Goal: Task Accomplishment & Management: Use online tool/utility

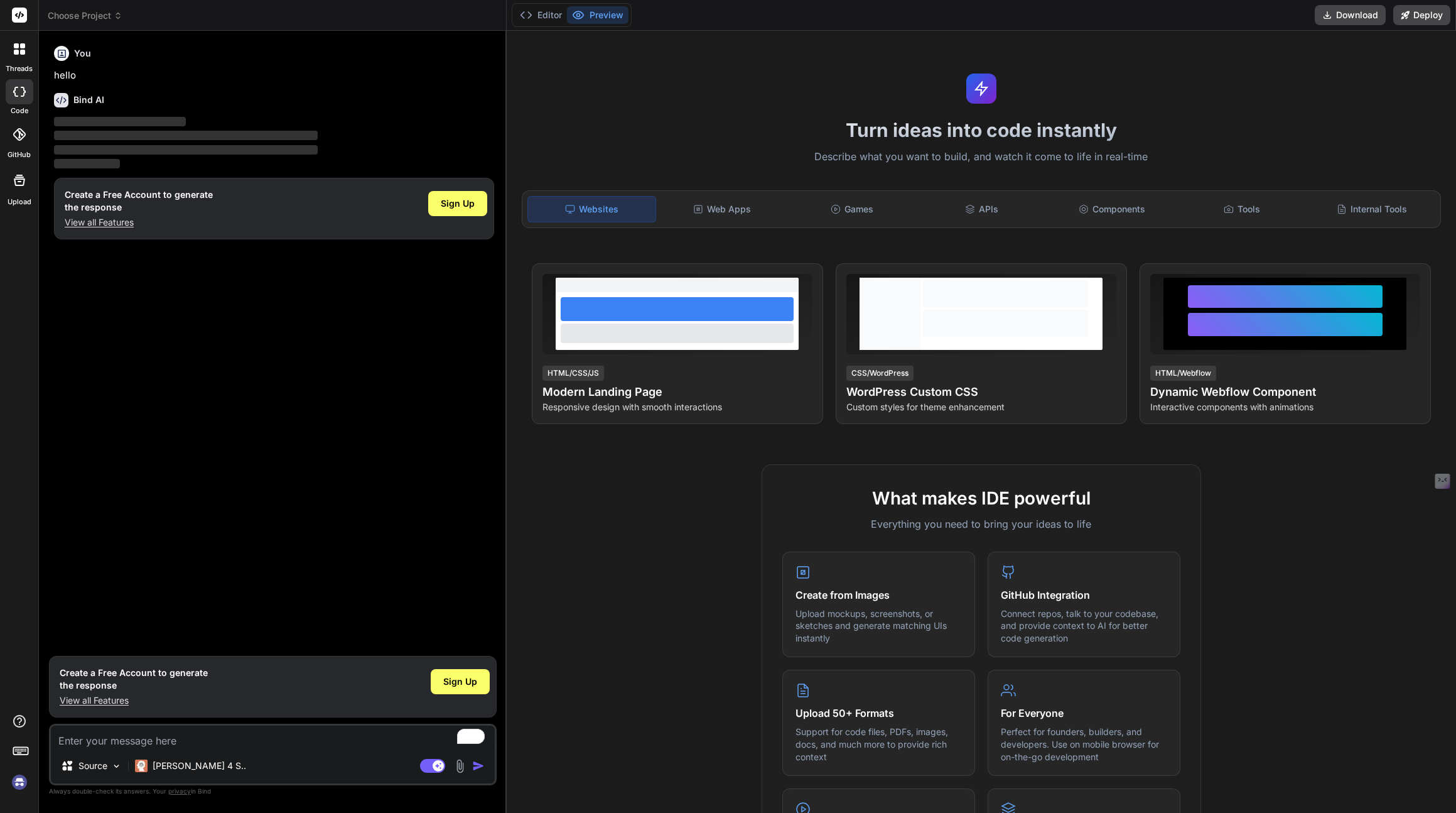
click at [23, 783] on img at bounding box center [19, 782] width 21 height 21
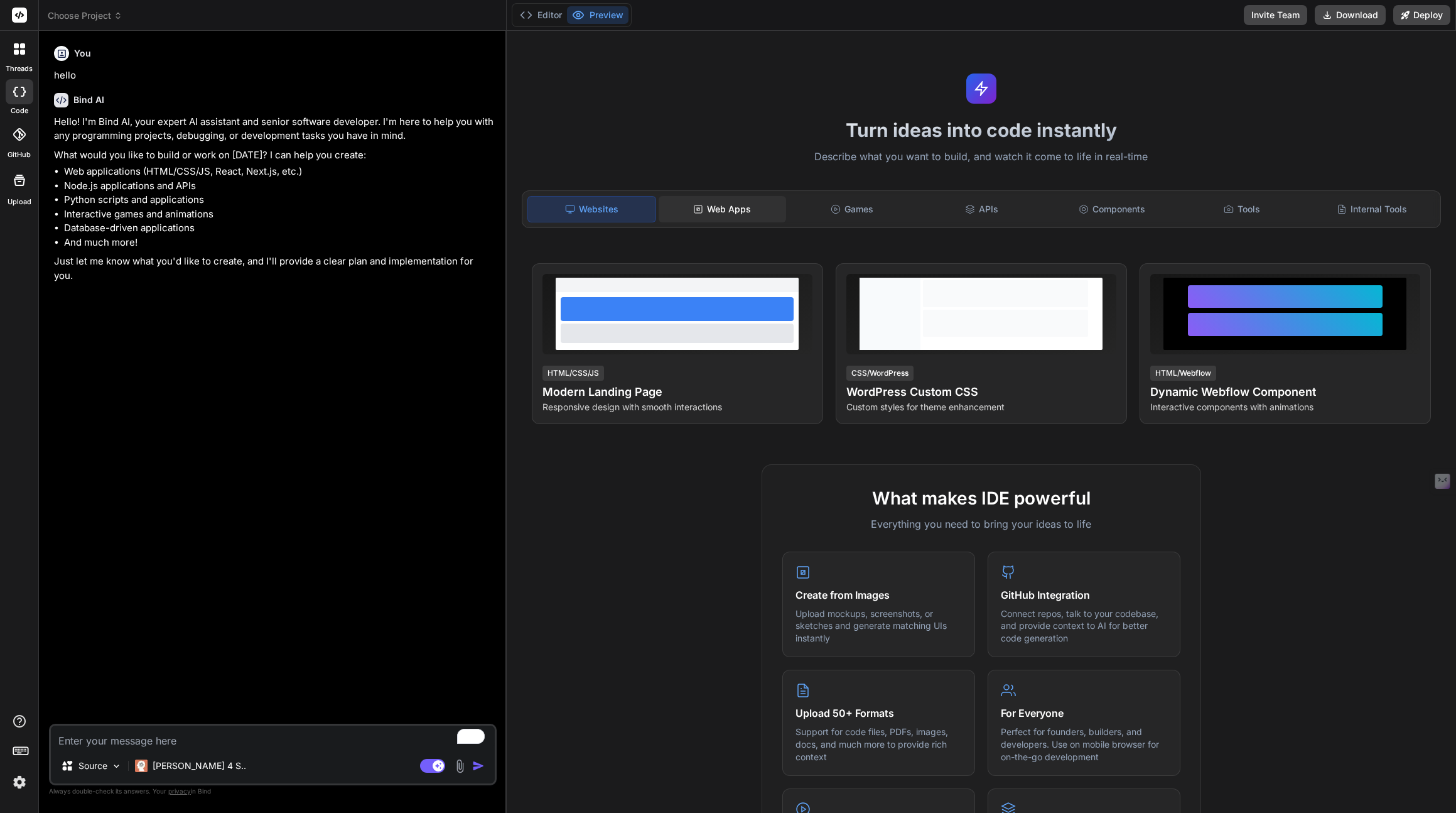
click at [739, 205] on div "Web Apps" at bounding box center [722, 210] width 128 height 27
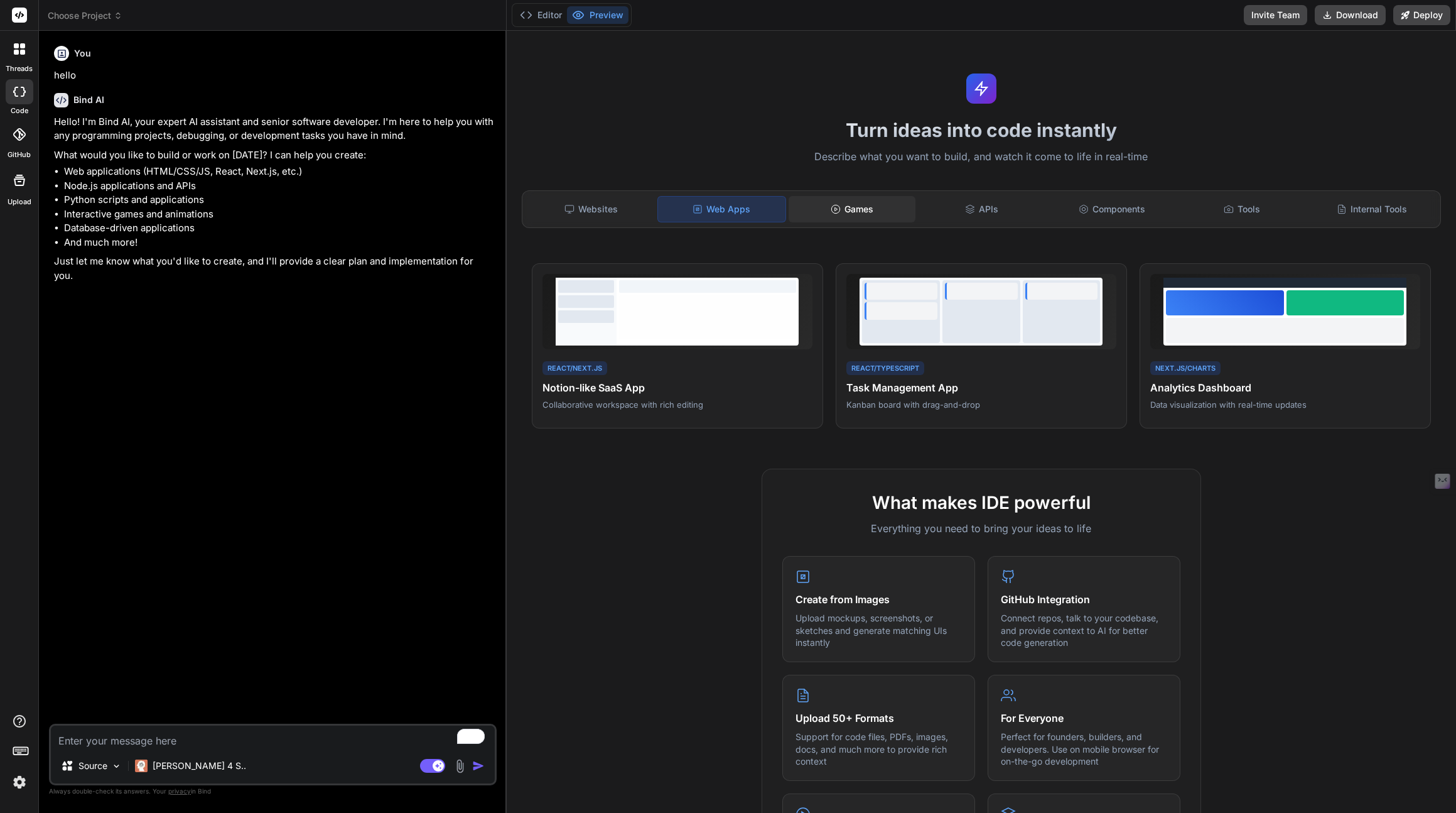
click at [870, 202] on div "Games" at bounding box center [853, 210] width 128 height 27
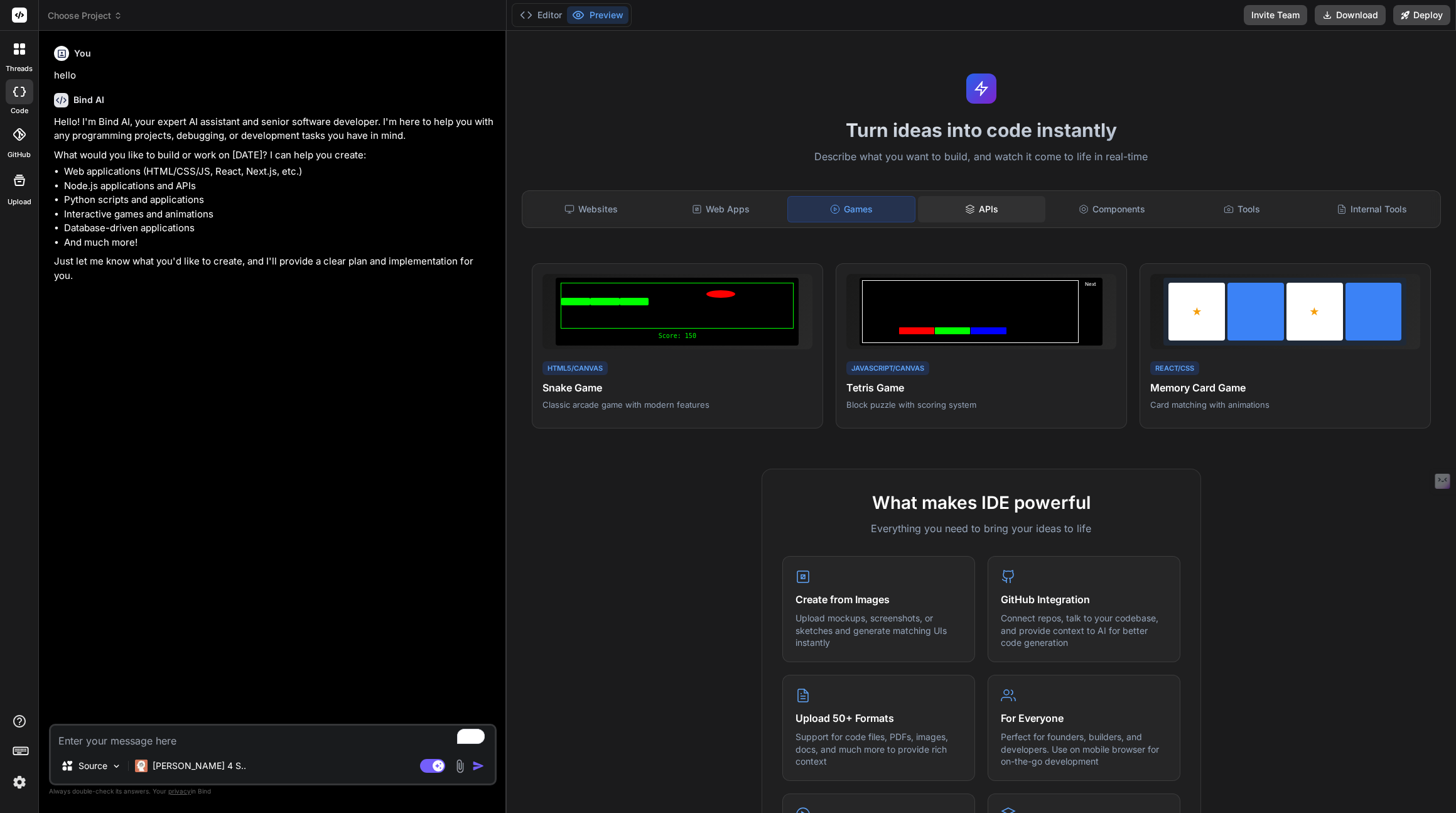
click at [1001, 204] on div "APIs" at bounding box center [982, 210] width 128 height 27
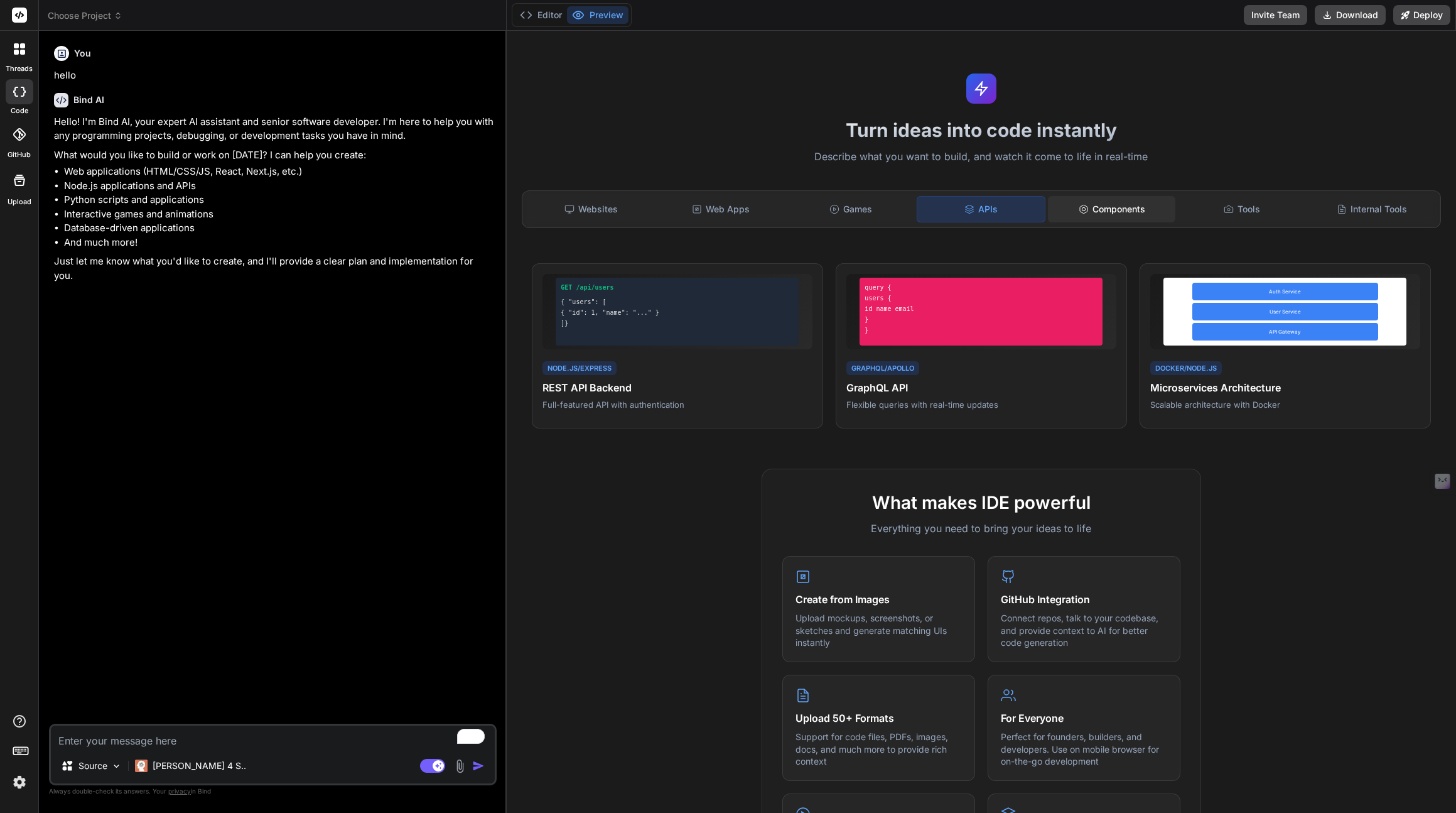
click at [1122, 204] on div "Components" at bounding box center [1112, 210] width 128 height 27
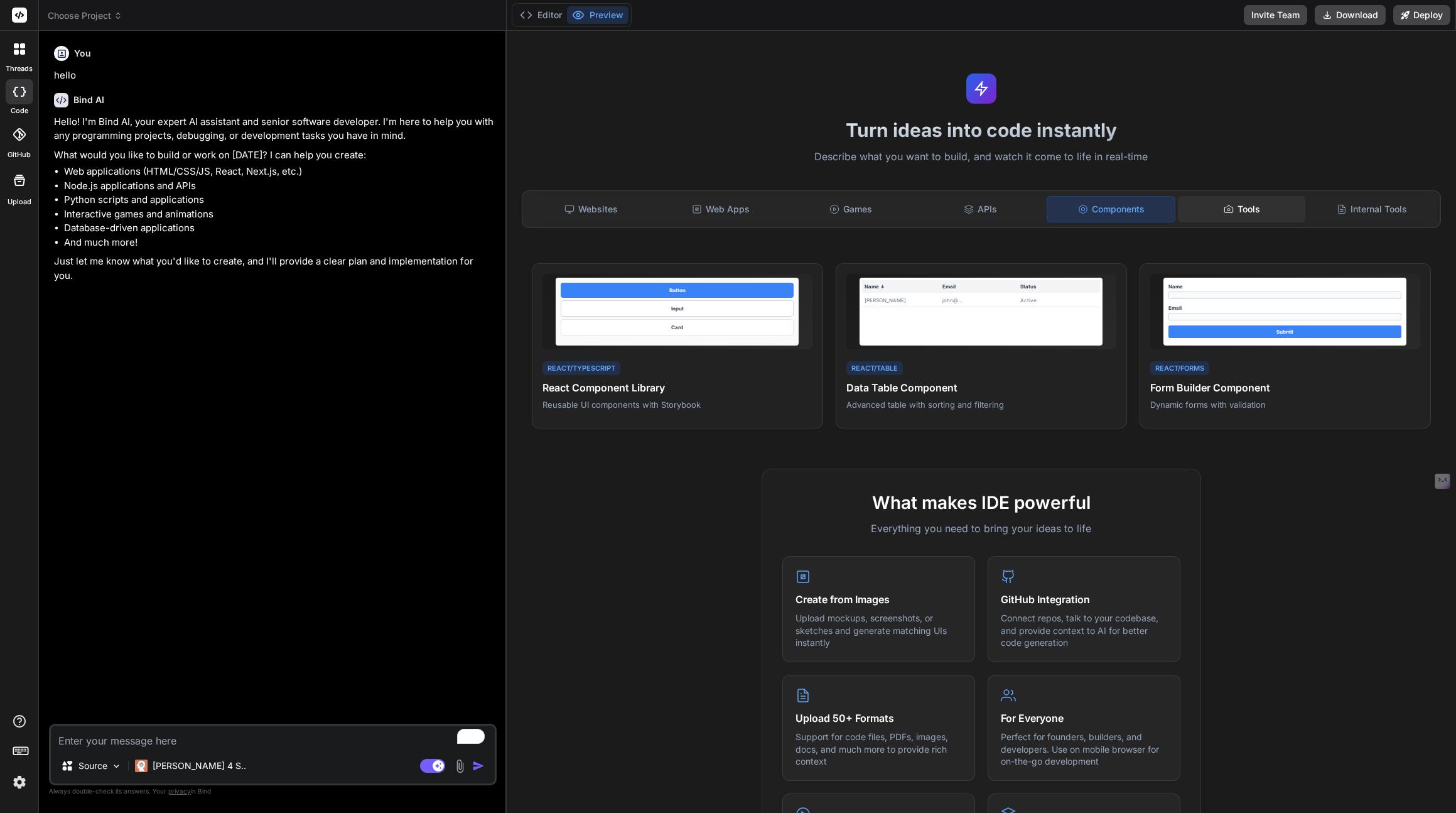
click at [1265, 204] on div "Tools" at bounding box center [1242, 210] width 128 height 27
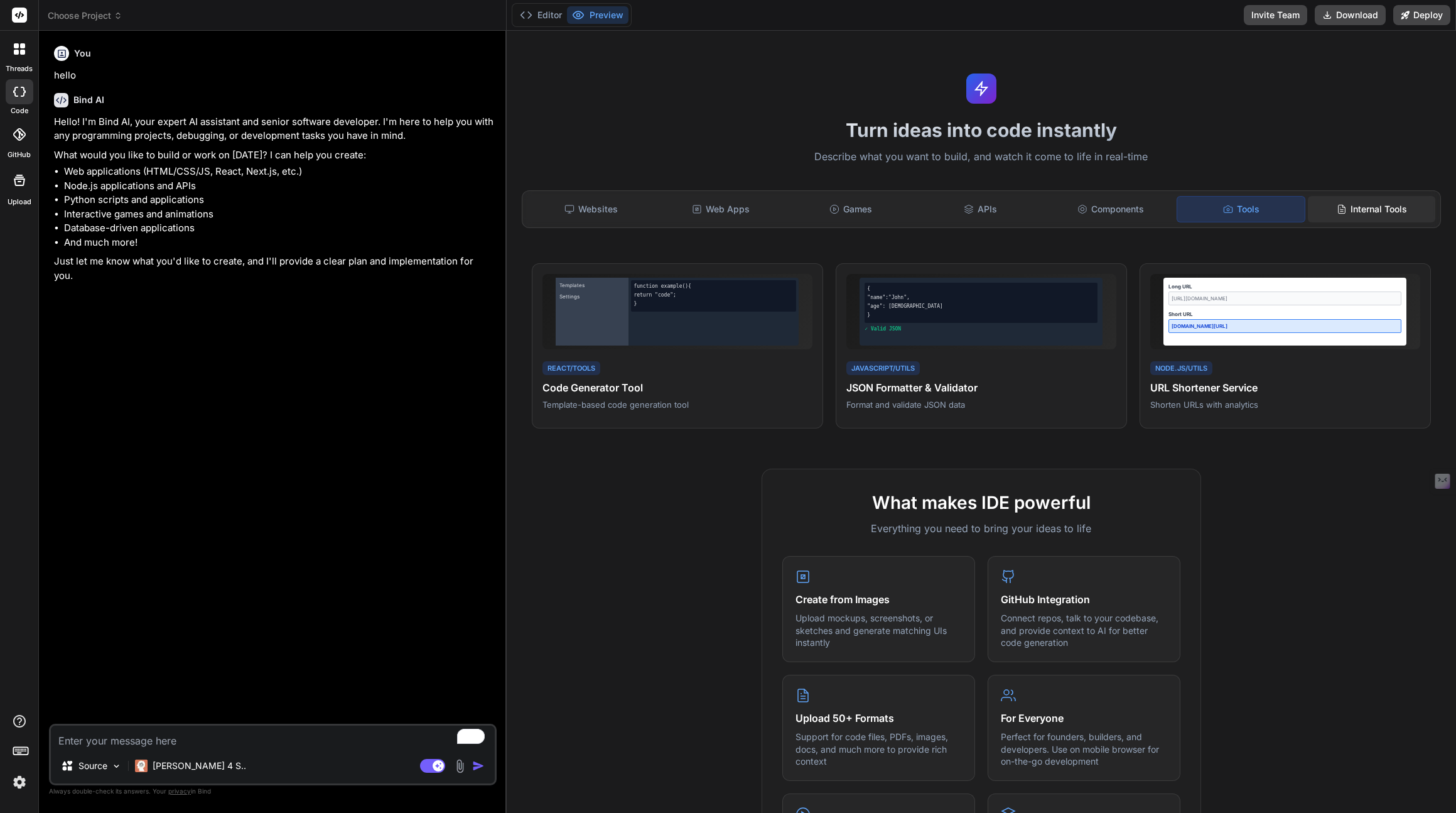
click at [1354, 204] on div "Internal Tools" at bounding box center [1372, 210] width 128 height 27
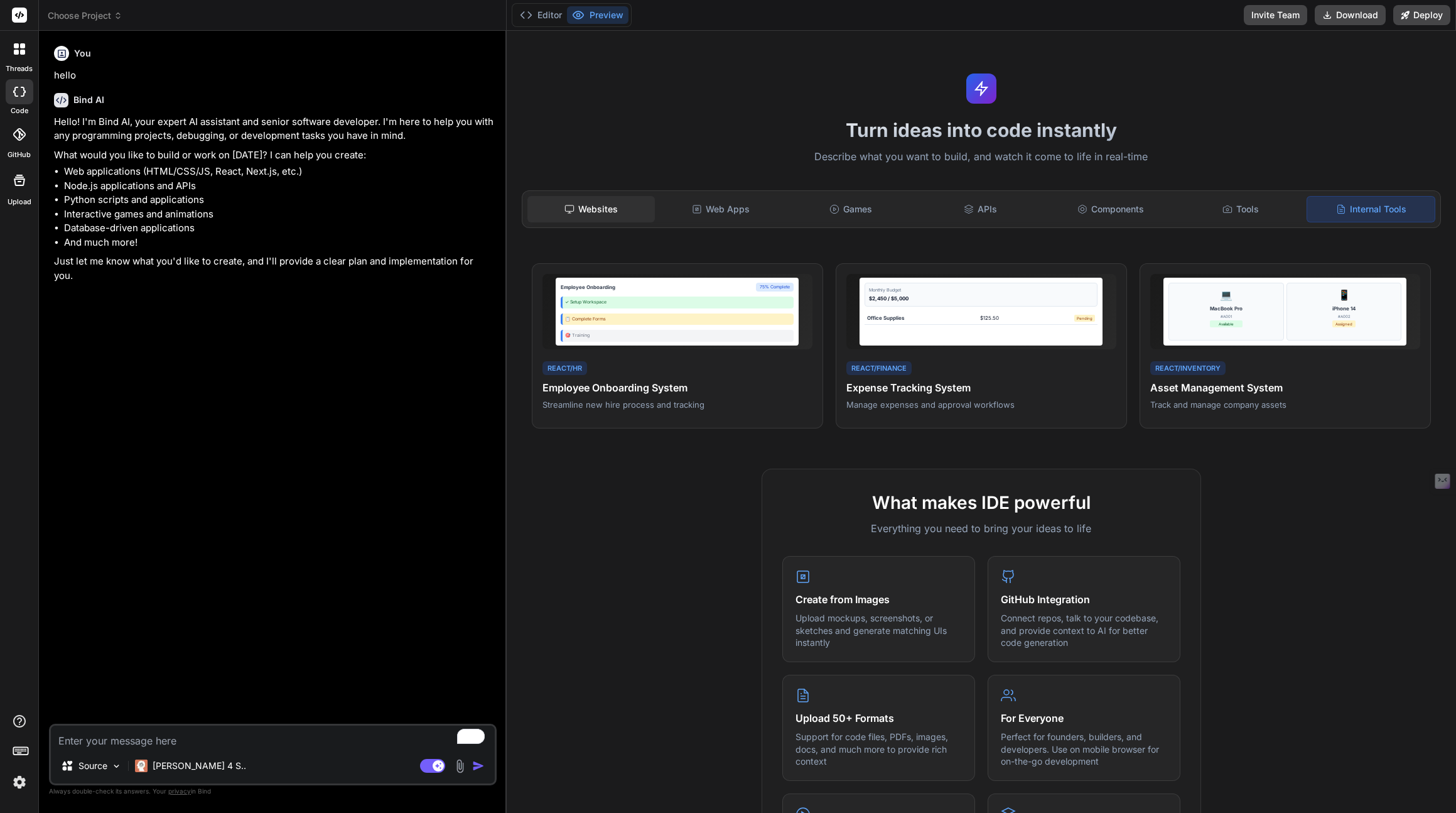
click at [601, 206] on div "Websites" at bounding box center [592, 210] width 128 height 27
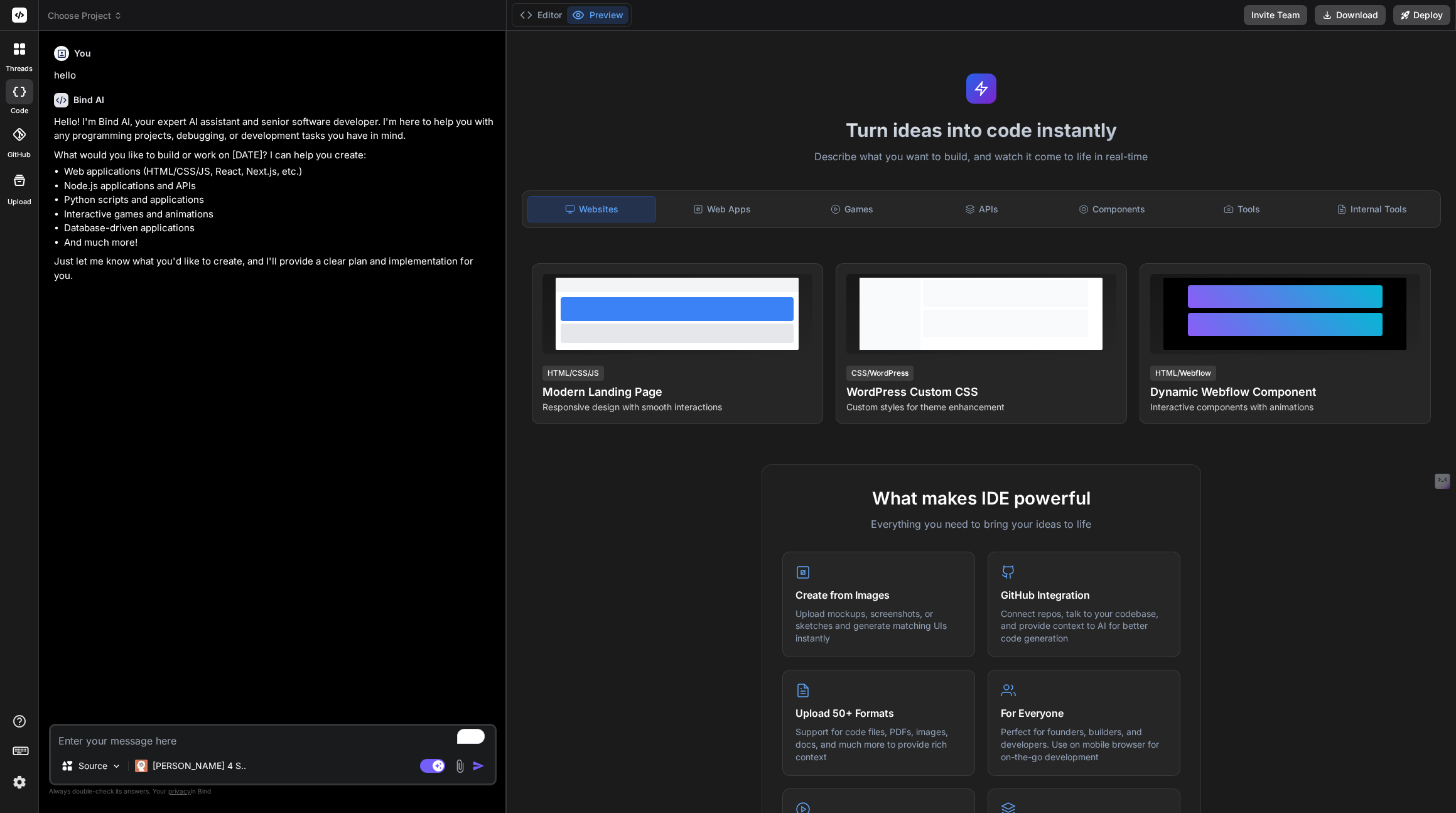
click at [18, 788] on img at bounding box center [19, 782] width 21 height 21
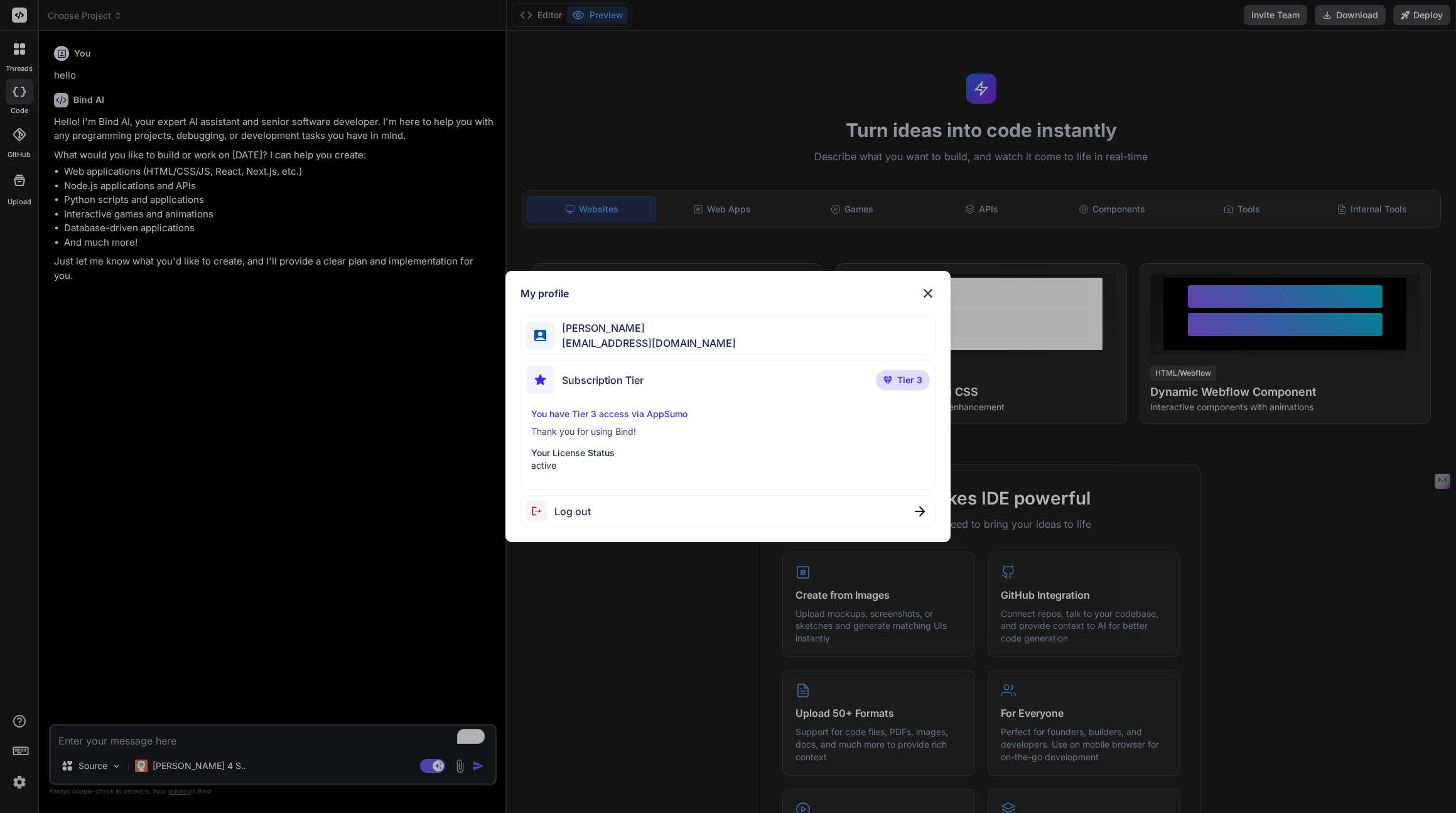
click at [927, 289] on img at bounding box center [928, 294] width 15 height 15
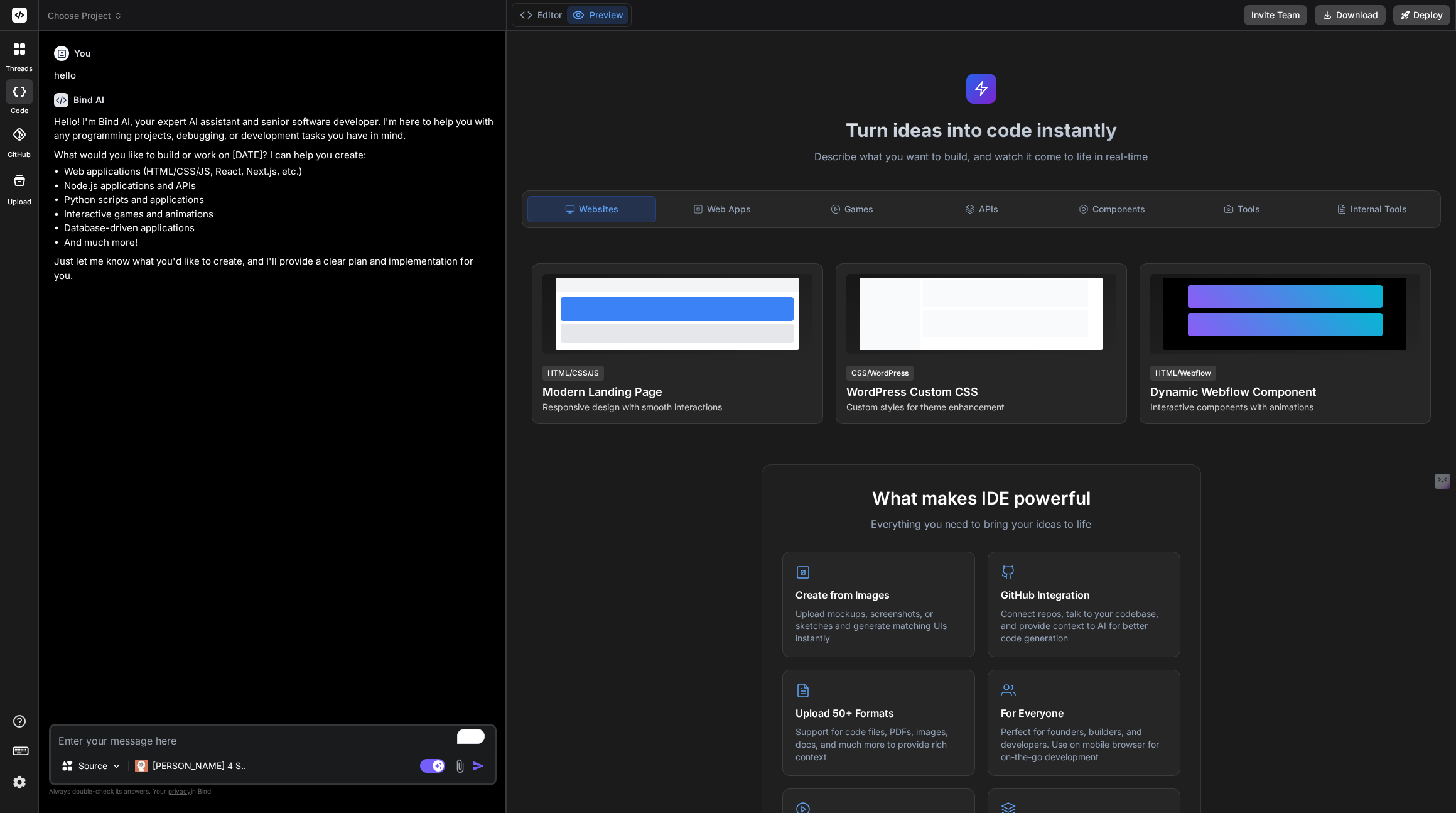
click at [16, 12] on rect at bounding box center [20, 15] width 15 height 15
click at [23, 15] on icon at bounding box center [20, 15] width 10 height 8
click at [74, 12] on span "Choose Project" at bounding box center [85, 15] width 74 height 12
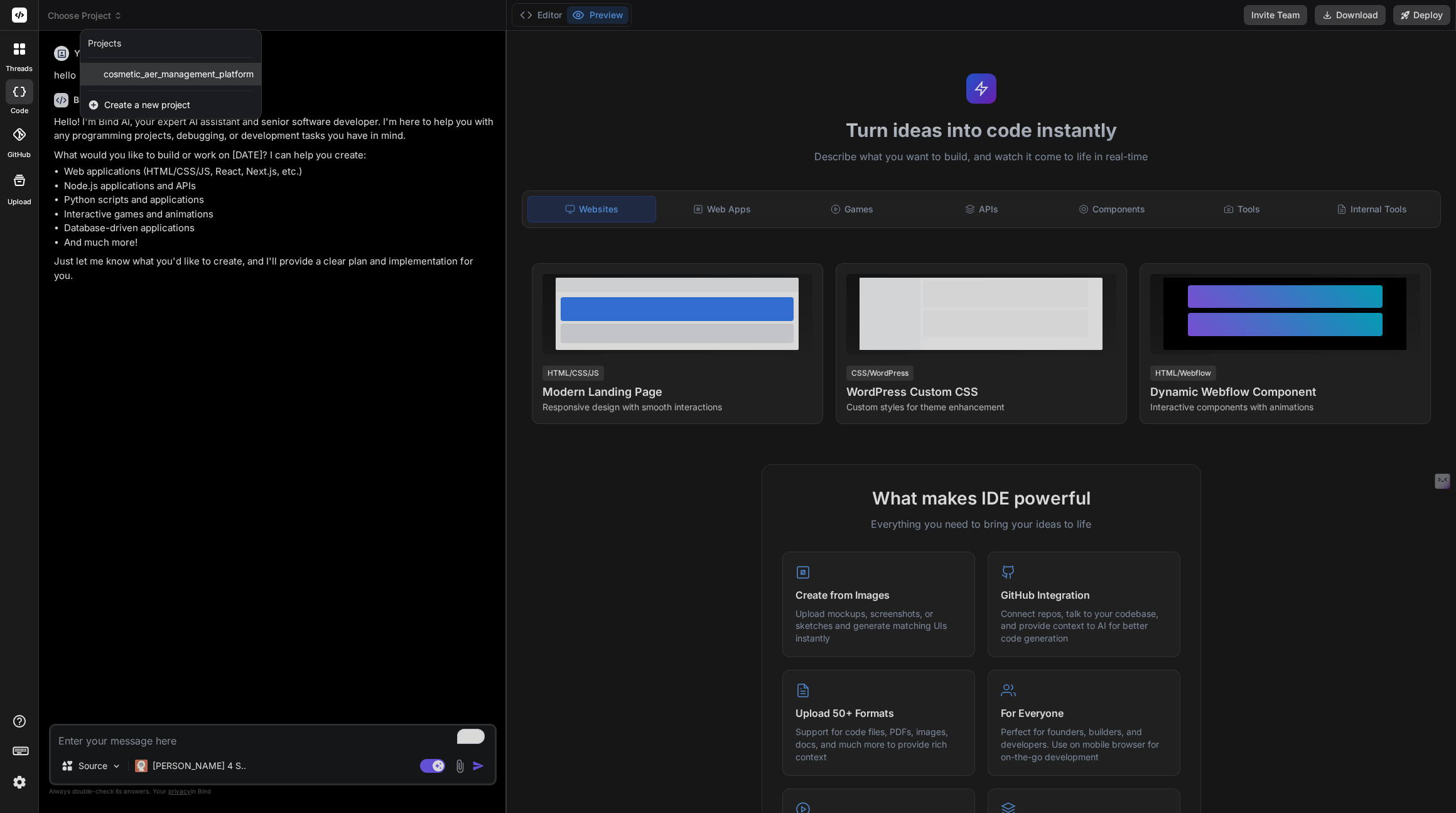
click at [145, 74] on span "cosmetic_aer_management_platform" at bounding box center [179, 73] width 151 height 12
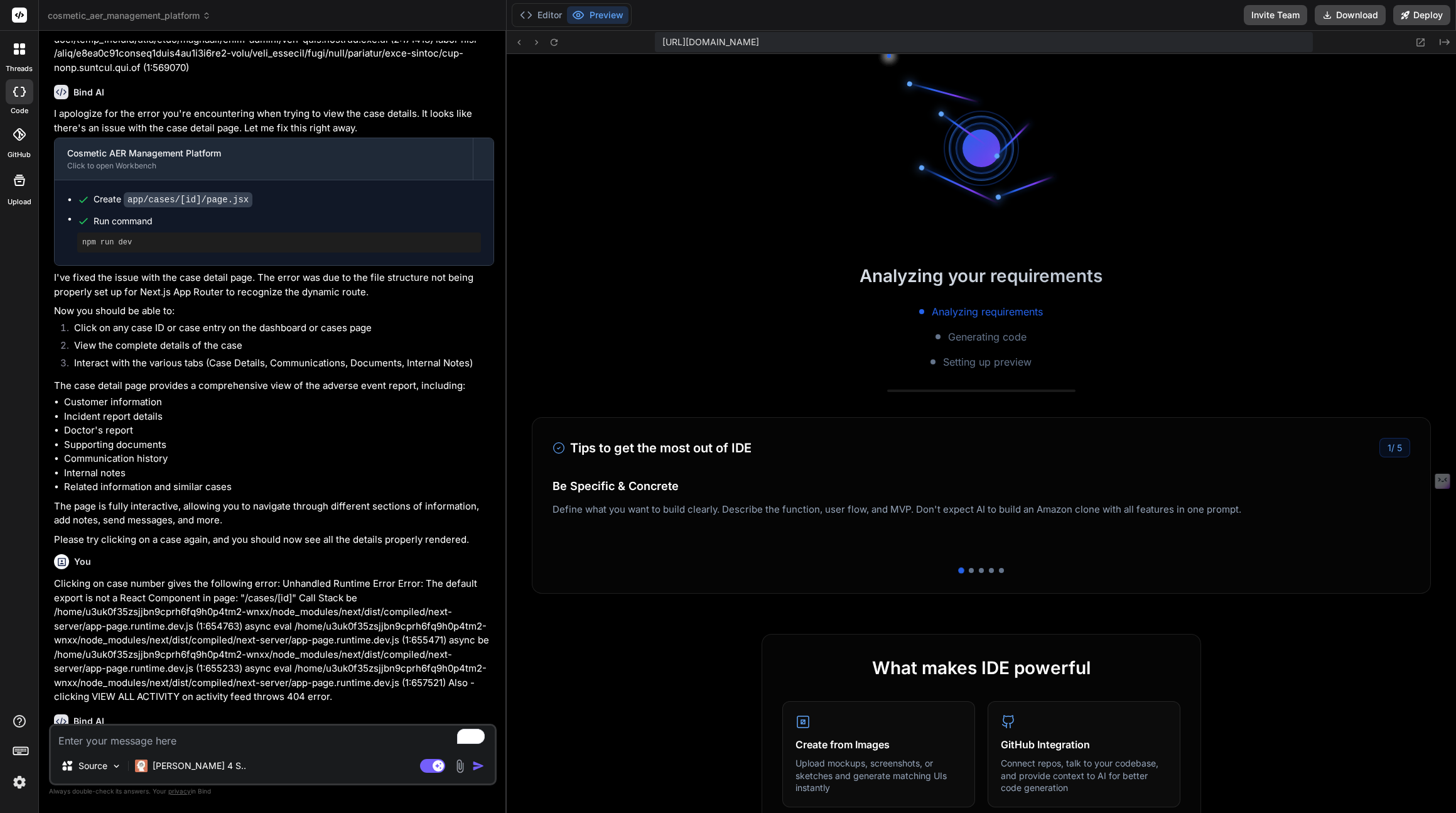
scroll to position [214, 0]
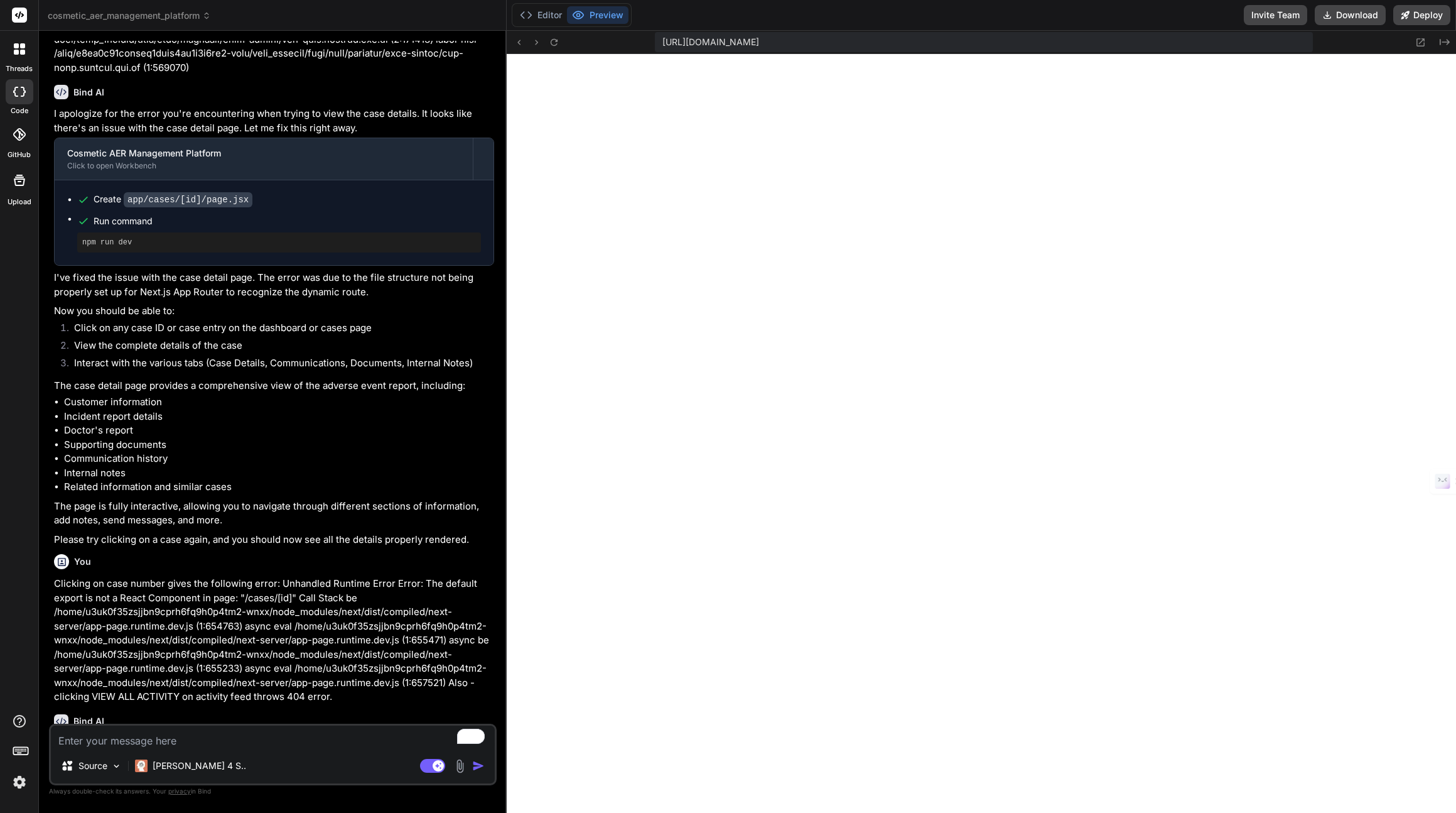
type textarea "x"
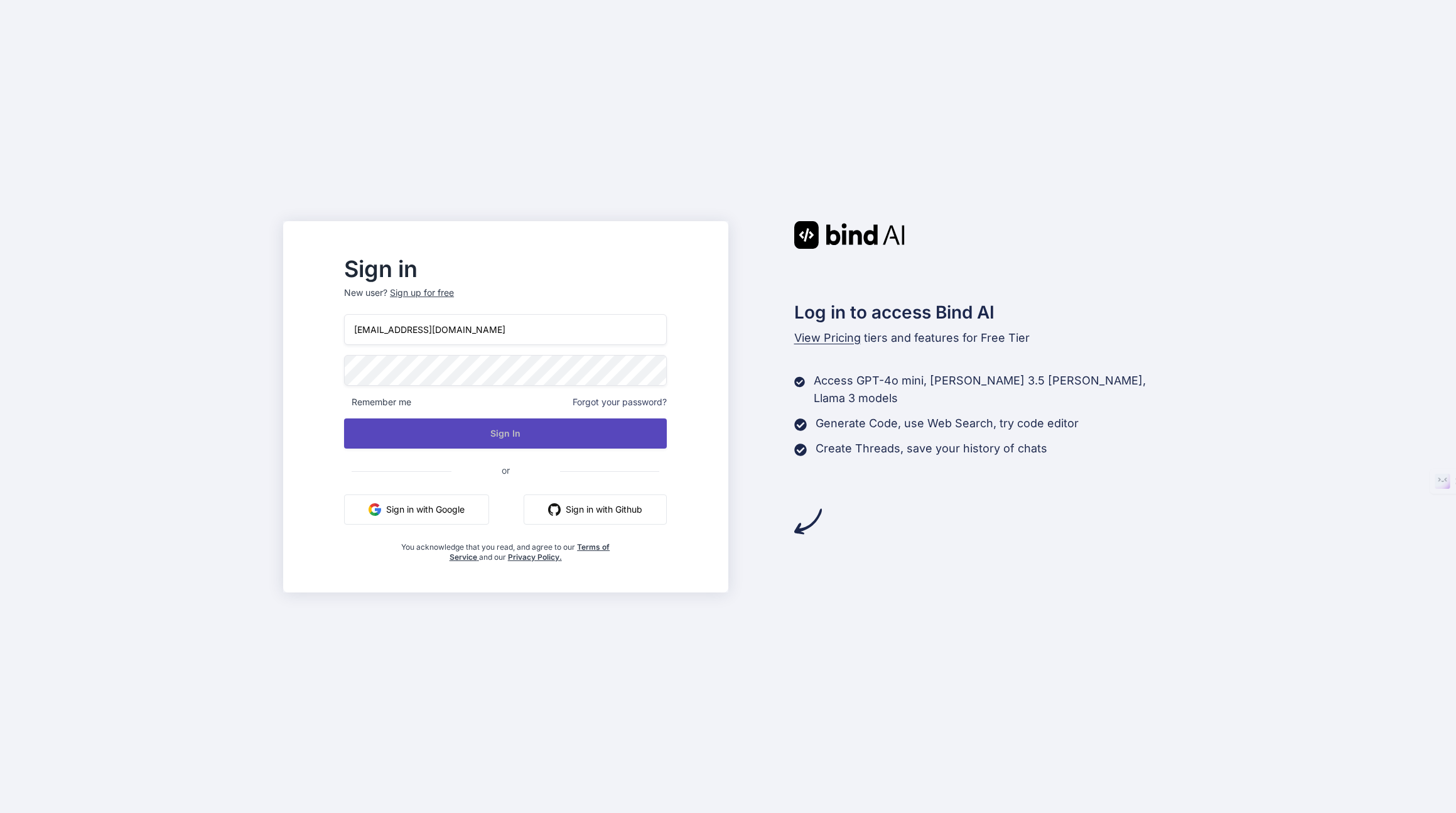
click at [534, 428] on button "Sign In" at bounding box center [505, 434] width 323 height 30
type input "[EMAIL_ADDRESS][DOMAIN_NAME]"
click at [531, 431] on button "Sign In" at bounding box center [505, 434] width 323 height 30
